Goal: Information Seeking & Learning: Learn about a topic

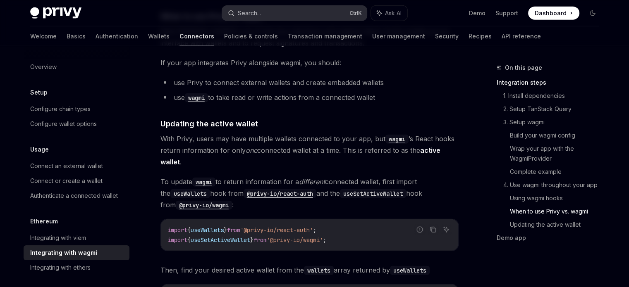
click at [262, 13] on button "Search... Ctrl K" at bounding box center [294, 13] width 145 height 15
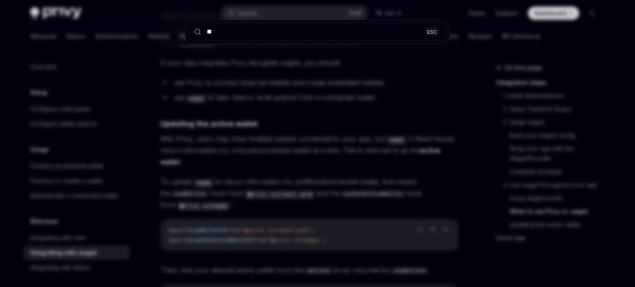
type input "*"
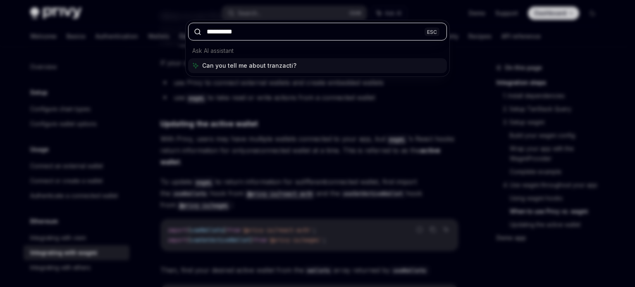
type input "**********"
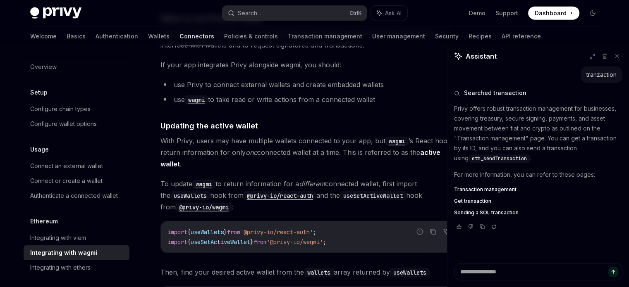
scroll to position [2141, 0]
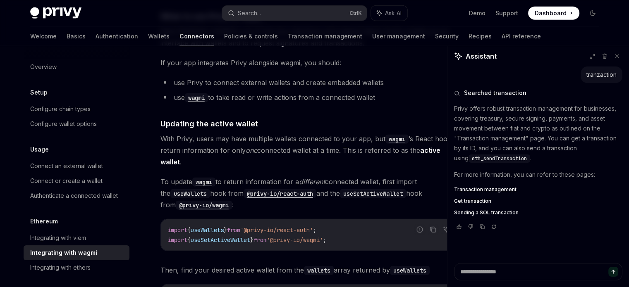
click at [486, 189] on span "Transaction management" at bounding box center [485, 189] width 62 height 7
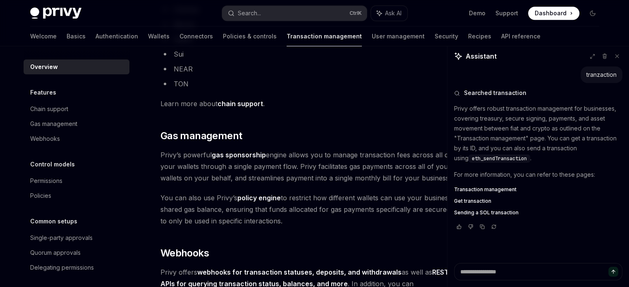
scroll to position [579, 0]
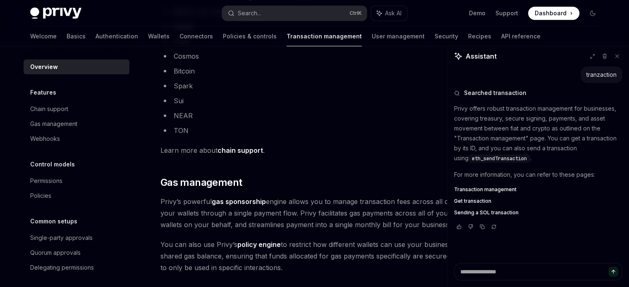
click at [328, 179] on h2 "​ Gas management" at bounding box center [309, 182] width 298 height 13
click at [333, 200] on span "Privy’s powerful gas sponsorship engine allows you to manage transaction fees a…" at bounding box center [309, 213] width 298 height 35
click at [619, 56] on icon at bounding box center [617, 56] width 6 height 6
type textarea "*"
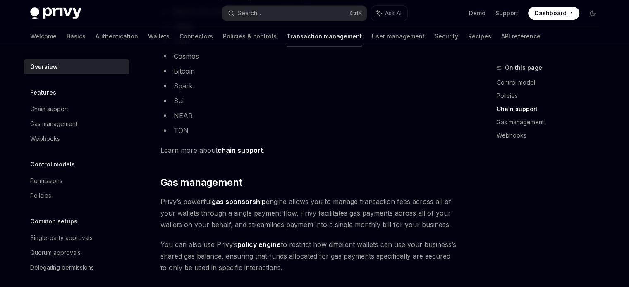
click at [438, 199] on span "Privy’s powerful gas sponsorship engine allows you to manage transaction fees a…" at bounding box center [309, 213] width 298 height 35
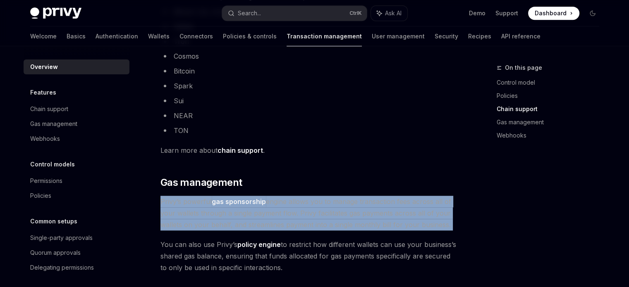
click at [438, 199] on span "Privy’s powerful gas sponsorship engine allows you to manage transaction fees a…" at bounding box center [309, 213] width 298 height 35
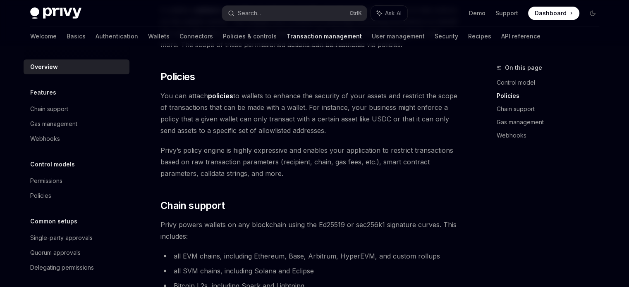
scroll to position [331, 0]
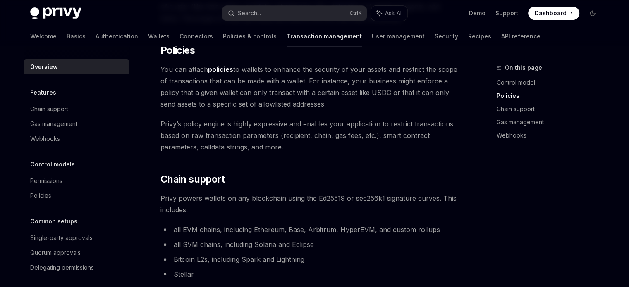
click at [251, 199] on span "Privy powers wallets on any blockchain using the Ed25519 or sec256k1 signature …" at bounding box center [309, 204] width 298 height 23
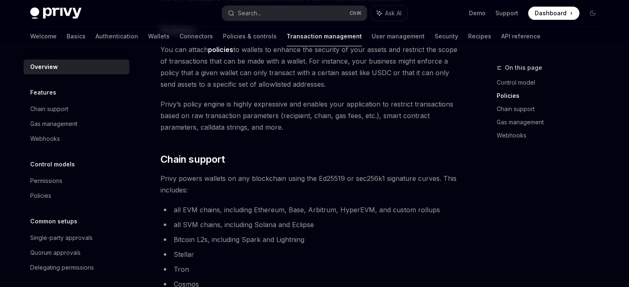
scroll to position [372, 0]
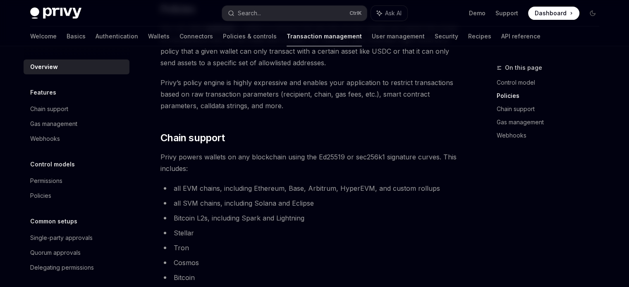
click at [250, 184] on li "all EVM chains, including Ethereum, Base, Arbitrum, HyperEVM, and custom rollups" at bounding box center [309, 189] width 298 height 12
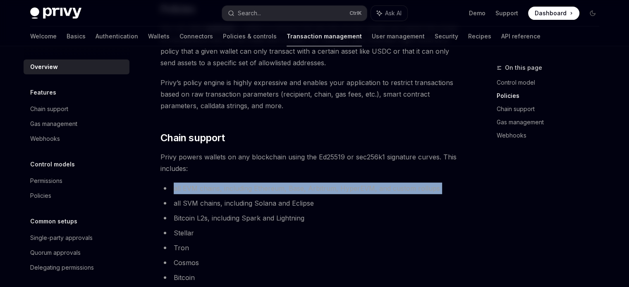
click at [250, 184] on li "all EVM chains, including Ethereum, Base, Arbitrum, HyperEVM, and custom rollups" at bounding box center [309, 189] width 298 height 12
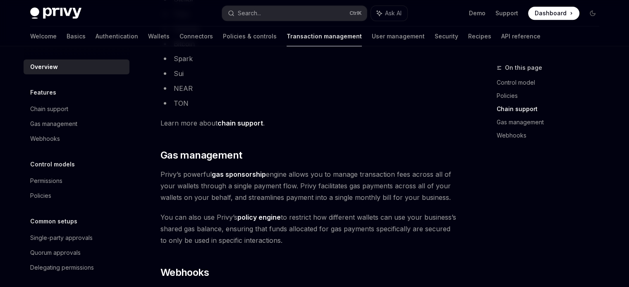
scroll to position [620, 0]
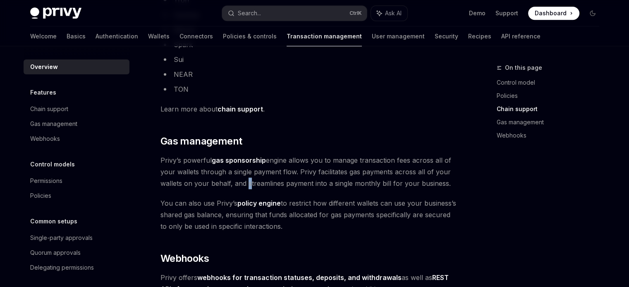
click at [246, 183] on span "Privy’s powerful gas sponsorship engine allows you to manage transaction fees a…" at bounding box center [309, 172] width 298 height 35
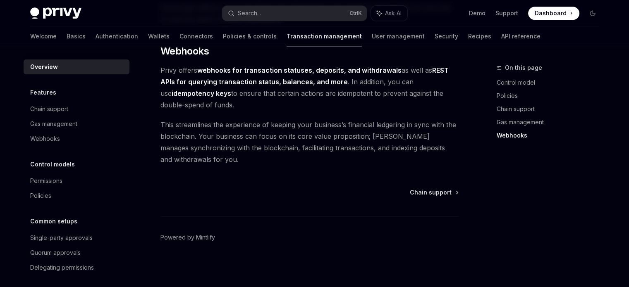
scroll to position [828, 0]
click at [447, 191] on span "Chain support" at bounding box center [431, 192] width 42 height 8
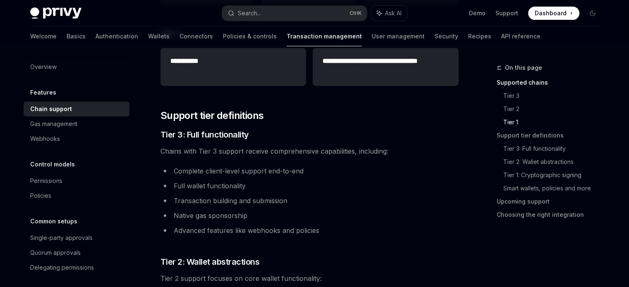
scroll to position [413, 0]
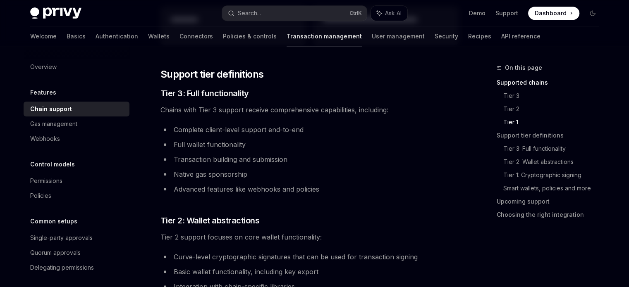
click at [223, 125] on li "Complete client-level support end-to-end" at bounding box center [309, 130] width 298 height 12
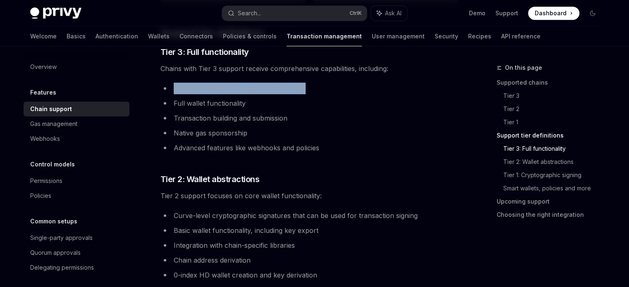
scroll to position [496, 0]
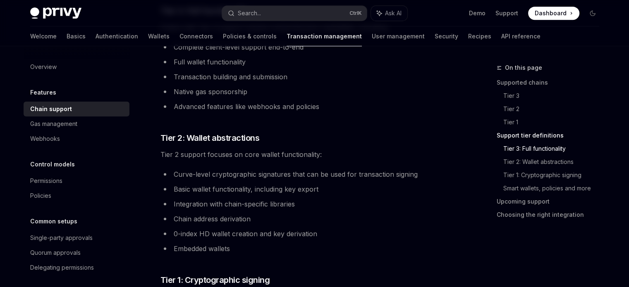
click at [235, 156] on span "Tier 2 support focuses on core wallet functionality:" at bounding box center [309, 155] width 298 height 12
click at [296, 165] on div "**********" at bounding box center [309, 177] width 298 height 1139
